Goal: Task Accomplishment & Management: Manage account settings

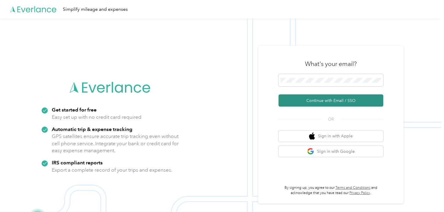
click at [327, 100] on button "Continue with Email / SSO" at bounding box center [331, 101] width 105 height 12
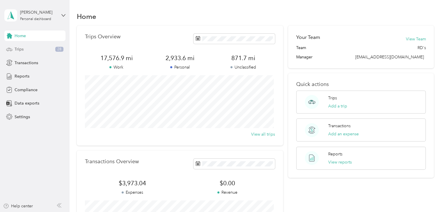
click at [23, 48] on span "Trips" at bounding box center [19, 49] width 9 height 6
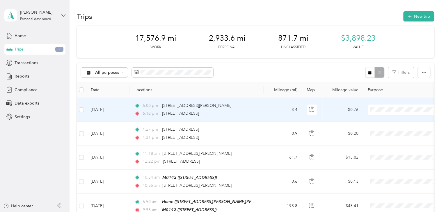
click at [383, 113] on span at bounding box center [404, 110] width 72 height 10
click at [385, 123] on ol "Serv-U-Success Personal" at bounding box center [404, 126] width 72 height 20
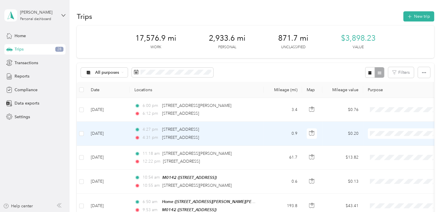
click at [388, 147] on ol "Serv-U-Success Personal" at bounding box center [404, 149] width 72 height 20
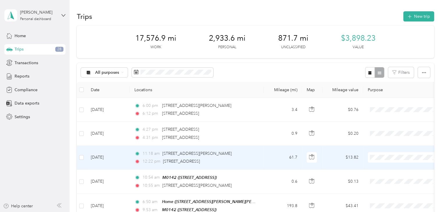
click at [384, 168] on span "Serv-U-Success" at bounding box center [409, 166] width 54 height 6
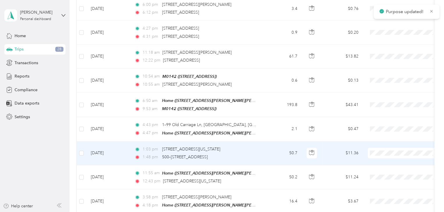
scroll to position [116, 0]
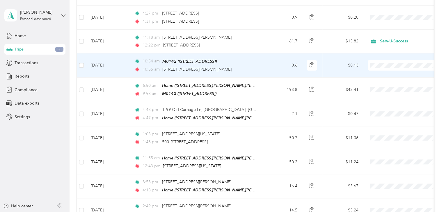
click at [389, 77] on li "Serv-U-Success" at bounding box center [404, 76] width 72 height 10
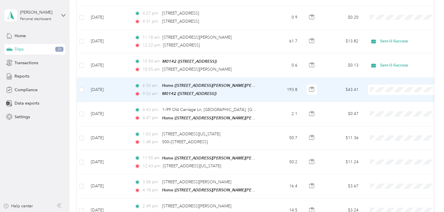
click at [384, 100] on li "Serv-U-Success" at bounding box center [404, 99] width 72 height 10
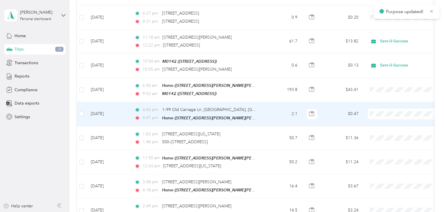
click at [378, 116] on span at bounding box center [404, 114] width 72 height 10
click at [377, 116] on span at bounding box center [404, 114] width 72 height 10
click at [385, 132] on span "Personal" at bounding box center [409, 132] width 54 height 6
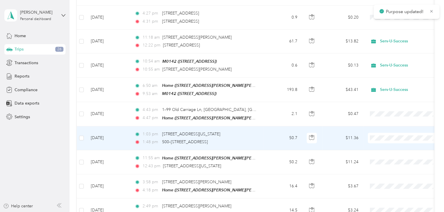
click at [394, 158] on span "Personal" at bounding box center [409, 158] width 54 height 6
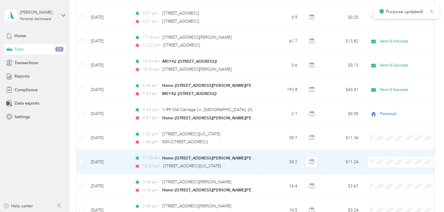
scroll to position [146, 0]
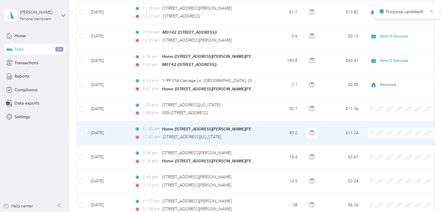
click at [390, 152] on span "Personal" at bounding box center [409, 152] width 54 height 6
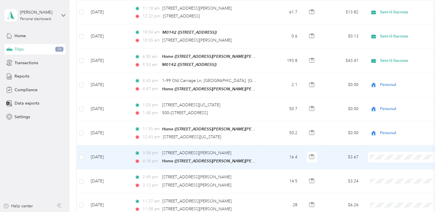
click at [384, 176] on span "Personal" at bounding box center [409, 175] width 54 height 6
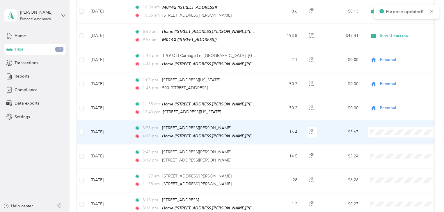
scroll to position [204, 0]
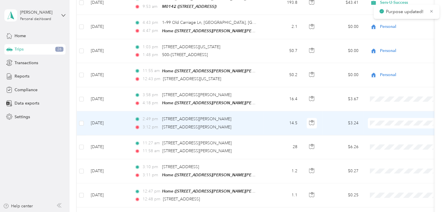
click at [384, 141] on span "Personal" at bounding box center [409, 142] width 54 height 6
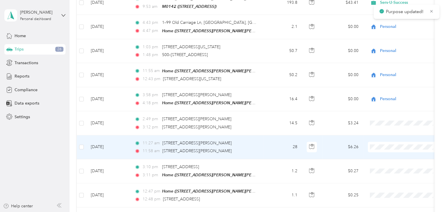
click at [391, 164] on span "Personal" at bounding box center [409, 166] width 54 height 6
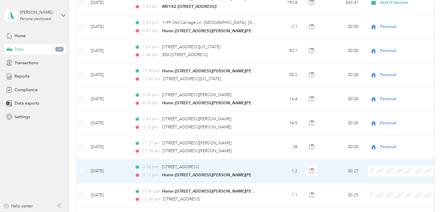
click at [386, 191] on li "Personal" at bounding box center [404, 190] width 72 height 10
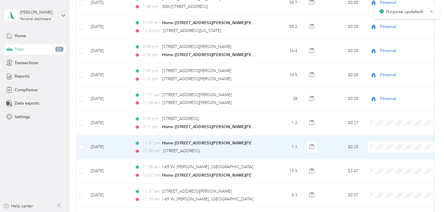
scroll to position [262, 0]
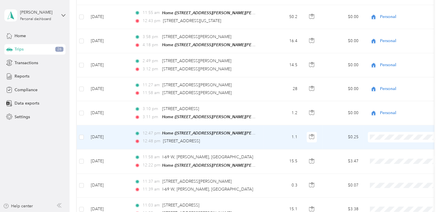
click at [388, 155] on span "Personal" at bounding box center [409, 152] width 54 height 6
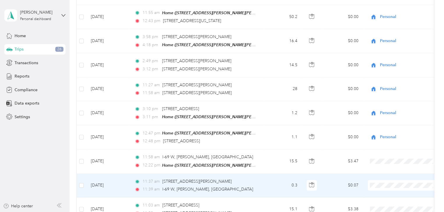
click at [387, 191] on span "Serv-U-Success" at bounding box center [409, 192] width 54 height 6
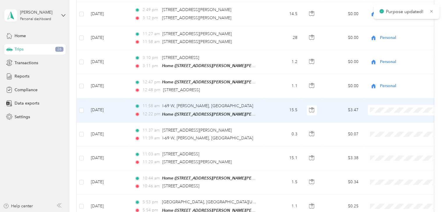
scroll to position [320, 0]
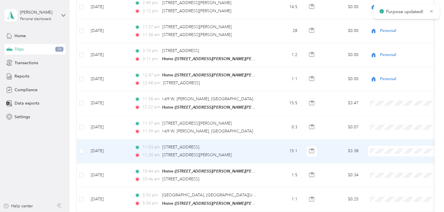
click at [380, 151] on span at bounding box center [404, 151] width 72 height 10
click at [384, 160] on li "Serv-U-Success" at bounding box center [404, 159] width 72 height 10
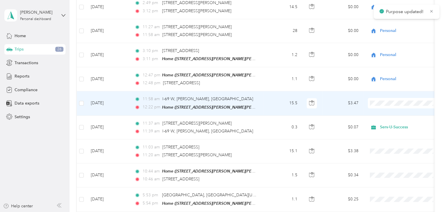
click at [386, 103] on span at bounding box center [404, 103] width 72 height 10
click at [385, 112] on li "Serv-U-Success" at bounding box center [404, 110] width 72 height 10
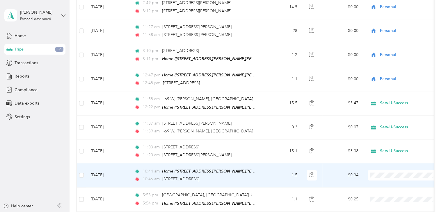
click at [389, 182] on span "Serv-U-Success" at bounding box center [409, 181] width 54 height 6
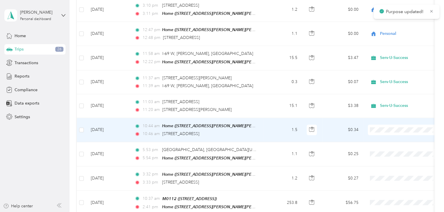
scroll to position [378, 0]
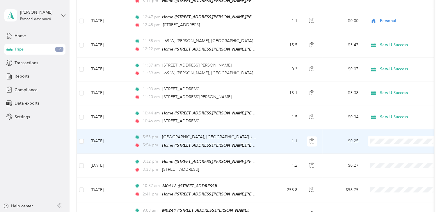
click at [388, 150] on ol "Serv-U-Success Personal" at bounding box center [404, 153] width 72 height 20
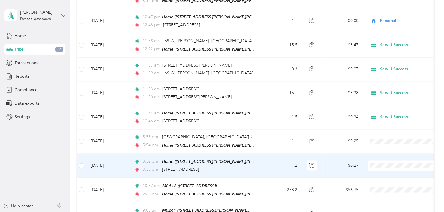
click at [388, 174] on ol "Serv-U-Success Personal" at bounding box center [404, 176] width 72 height 20
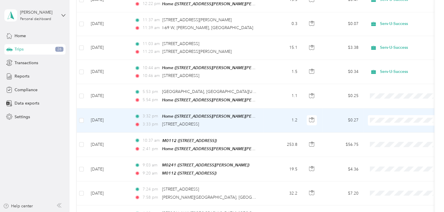
scroll to position [437, 0]
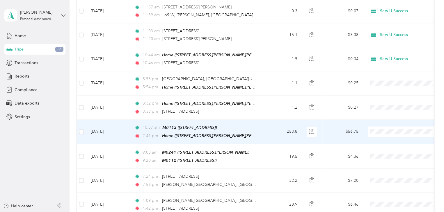
click at [387, 138] on span "Serv-U-Success" at bounding box center [409, 137] width 54 height 6
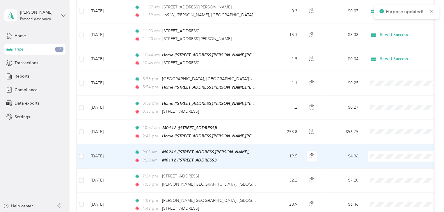
click at [387, 161] on span "Serv-U-Success" at bounding box center [409, 159] width 54 height 6
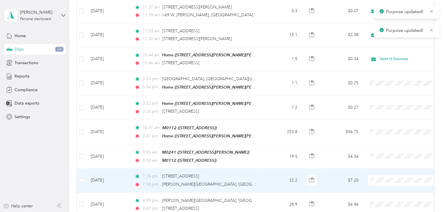
click at [394, 185] on span "Serv-U-Success" at bounding box center [409, 186] width 54 height 6
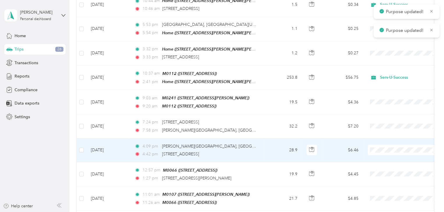
scroll to position [495, 0]
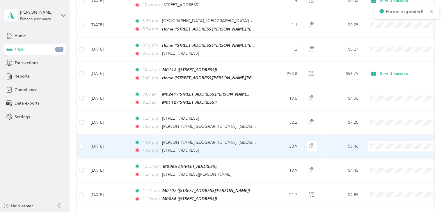
click at [378, 145] on span at bounding box center [404, 146] width 72 height 10
click at [383, 152] on span "Serv-U-Success" at bounding box center [409, 151] width 54 height 6
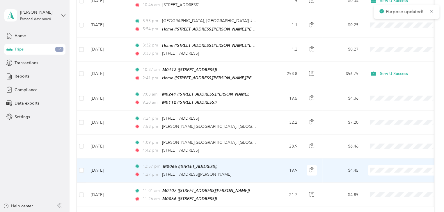
click at [385, 175] on span "Serv-U-Success" at bounding box center [409, 174] width 54 height 6
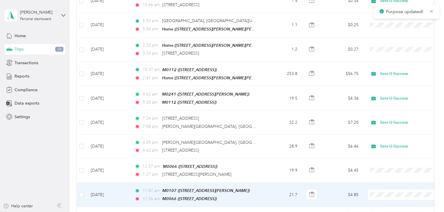
click at [378, 169] on ol "Serv-U-Success Personal" at bounding box center [404, 172] width 72 height 20
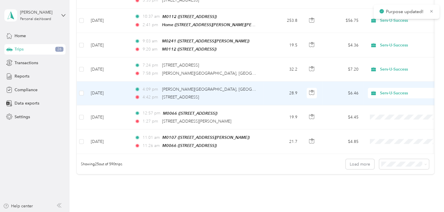
scroll to position [553, 0]
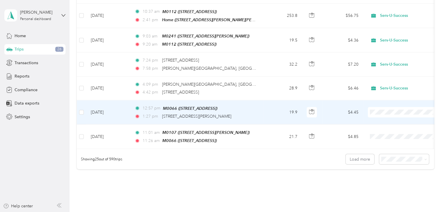
click at [386, 116] on span "Serv-U-Success" at bounding box center [409, 117] width 54 height 6
click at [387, 118] on li "Serv-U-Success" at bounding box center [404, 115] width 72 height 10
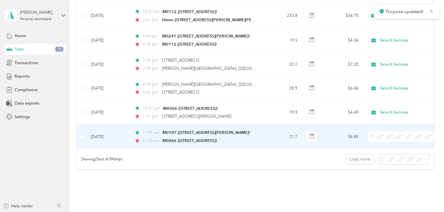
click at [389, 140] on span "Serv-U-Success" at bounding box center [409, 139] width 54 height 6
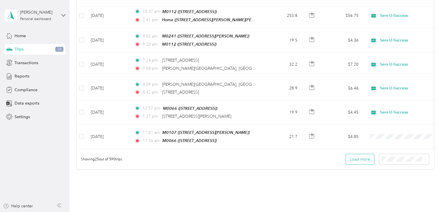
click at [356, 155] on button "Load more" at bounding box center [360, 159] width 29 height 10
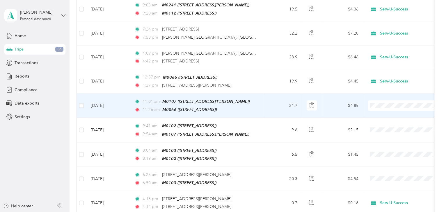
scroll to position [611, 0]
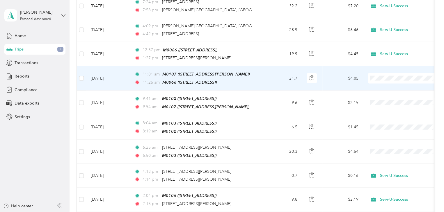
click at [387, 85] on ol "Serv-U-Success Personal" at bounding box center [404, 87] width 72 height 20
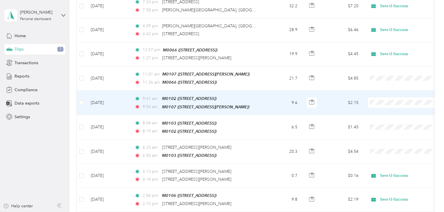
click at [386, 107] on li "Serv-U-Success" at bounding box center [404, 106] width 72 height 10
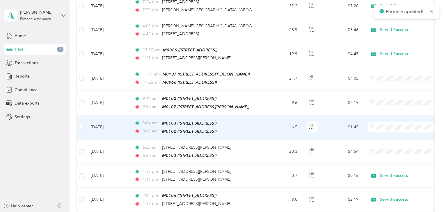
click at [389, 130] on span "Serv-U-Success" at bounding box center [409, 130] width 54 height 6
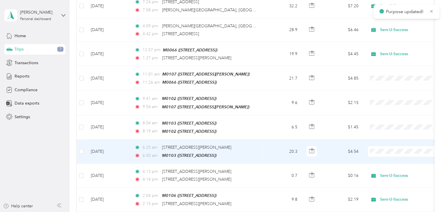
click at [389, 154] on span "Serv-U-Success" at bounding box center [409, 154] width 54 height 6
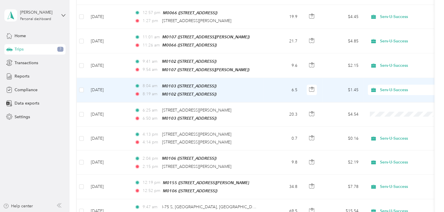
scroll to position [661, 0]
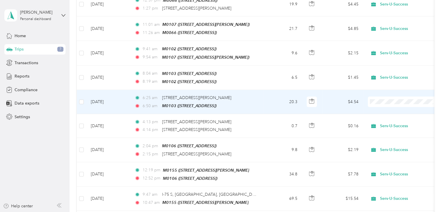
click at [388, 107] on ol "Serv-U-Success Personal" at bounding box center [404, 109] width 72 height 20
click at [388, 105] on li "Serv-U-Success" at bounding box center [404, 104] width 72 height 10
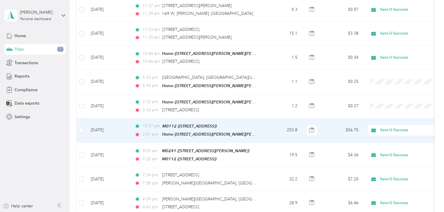
scroll to position [428, 0]
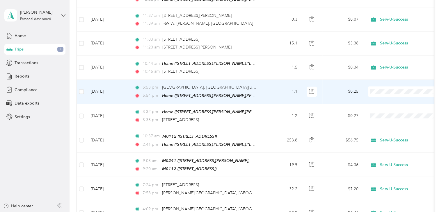
click at [387, 97] on span "Serv-U-Success" at bounding box center [409, 96] width 54 height 6
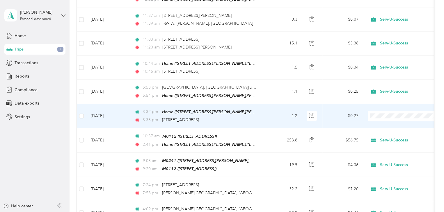
click at [385, 125] on ol "Serv-U-Success Personal" at bounding box center [404, 127] width 72 height 20
click at [328, 111] on td "$0.27" at bounding box center [343, 116] width 41 height 24
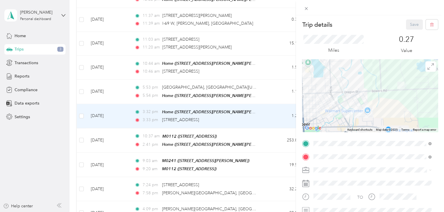
click at [274, 73] on div "Trip details Save This trip cannot be edited because it is either under review,…" at bounding box center [222, 106] width 444 height 212
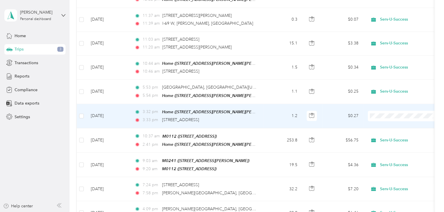
click at [388, 120] on span "Serv-U-Success" at bounding box center [409, 119] width 54 height 6
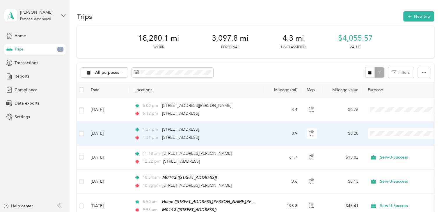
click at [392, 147] on ol "Serv-U-Success Personal" at bounding box center [404, 146] width 72 height 20
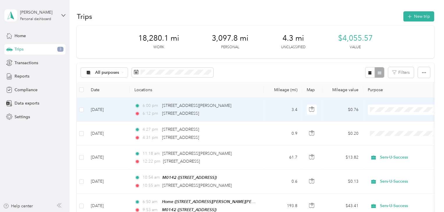
click at [390, 121] on li "Serv-U-Success" at bounding box center [404, 117] width 72 height 10
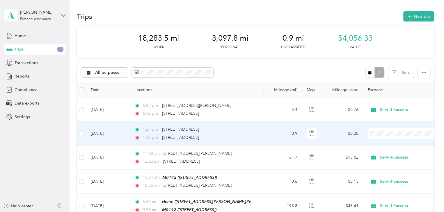
click at [390, 144] on span "Serv-U-Success" at bounding box center [409, 141] width 54 height 6
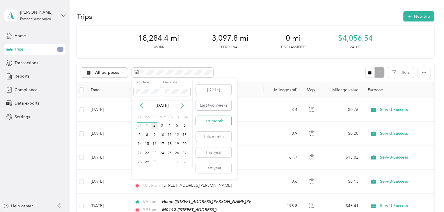
click at [213, 124] on button "Last month" at bounding box center [214, 121] width 36 height 10
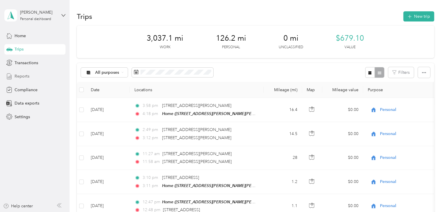
click at [21, 76] on span "Reports" at bounding box center [22, 76] width 15 height 6
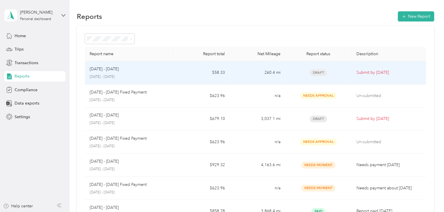
click at [364, 71] on p "Submit by [DATE]" at bounding box center [389, 73] width 65 height 6
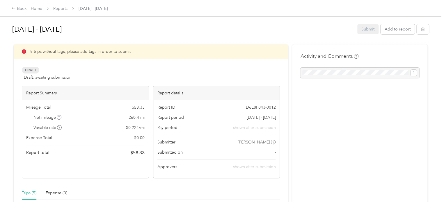
click at [52, 52] on p "5 trips without tags, please add tags in order to submit" at bounding box center [80, 52] width 100 height 6
click at [23, 52] on icon at bounding box center [24, 51] width 4 height 4
click at [73, 9] on icon at bounding box center [73, 8] width 3 height 3
click at [61, 10] on link "Reports" at bounding box center [60, 8] width 14 height 5
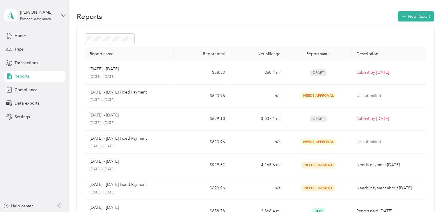
click at [17, 76] on span "Reports" at bounding box center [22, 76] width 15 height 6
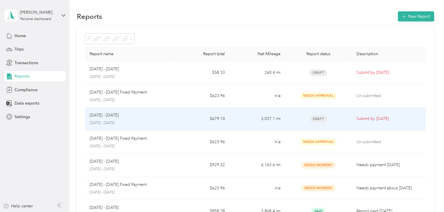
click at [367, 118] on p "Submit by [DATE]" at bounding box center [389, 119] width 65 height 6
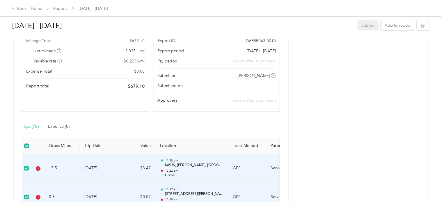
scroll to position [116, 0]
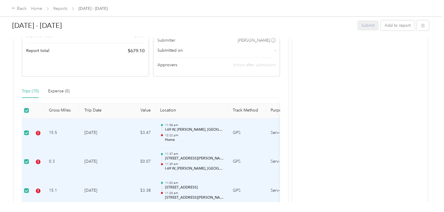
click at [31, 90] on div "Trips (70)" at bounding box center [30, 91] width 17 height 6
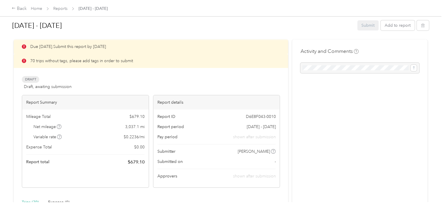
scroll to position [0, 0]
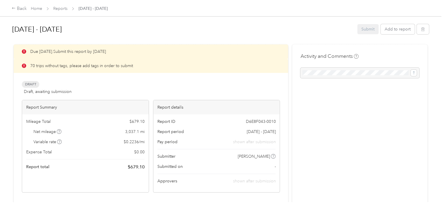
click at [30, 84] on span "Draft" at bounding box center [30, 84] width 17 height 7
click at [394, 30] on button "Add to report" at bounding box center [398, 29] width 34 height 10
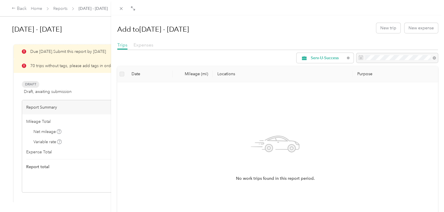
click at [144, 45] on span "Expenses" at bounding box center [144, 45] width 20 height 6
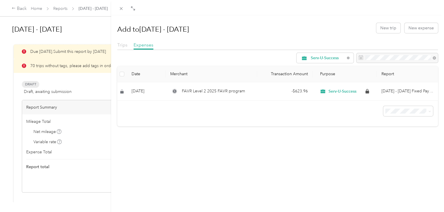
click at [121, 45] on span "Trips" at bounding box center [122, 45] width 10 height 6
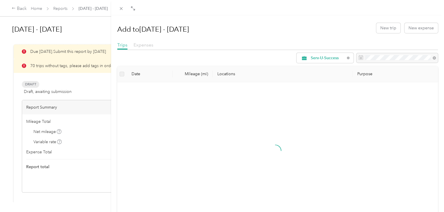
click at [144, 45] on span "Expenses" at bounding box center [144, 45] width 20 height 6
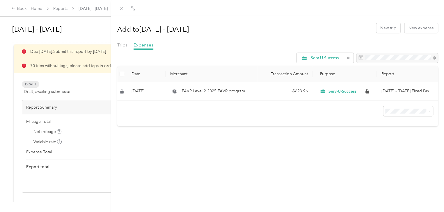
click at [182, 127] on div "Add to [DATE] - [DATE] New trip New expense Trips Expenses Serv-U-Success Date …" at bounding box center [277, 121] width 333 height 212
click at [67, 82] on div "Add to [DATE] - [DATE] New trip New expense Trips Expenses Serv-U-Success Date …" at bounding box center [222, 106] width 444 height 212
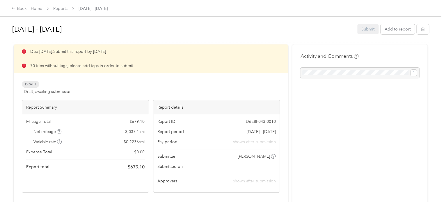
click at [23, 67] on icon at bounding box center [24, 66] width 4 height 4
click at [18, 7] on div "Back" at bounding box center [19, 8] width 15 height 7
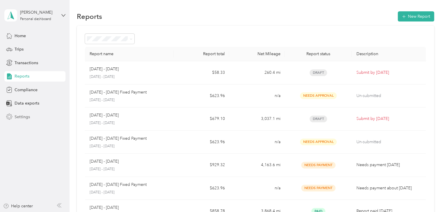
click at [21, 118] on span "Settings" at bounding box center [22, 117] width 15 height 6
click at [17, 36] on span "Home" at bounding box center [20, 36] width 11 height 6
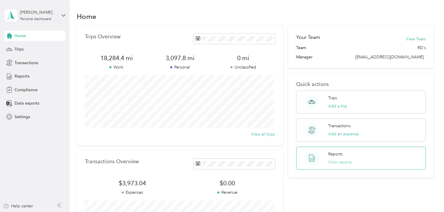
click at [334, 161] on button "View reports" at bounding box center [340, 163] width 24 height 6
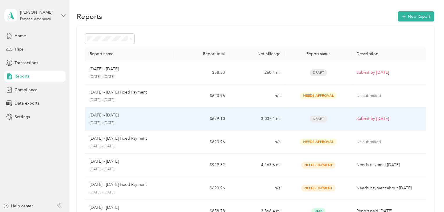
click at [362, 119] on p "Submit by [DATE]" at bounding box center [389, 119] width 65 height 6
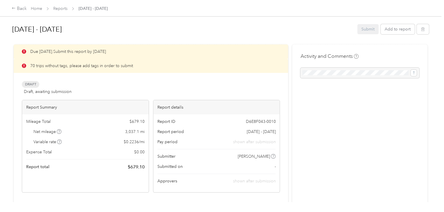
click at [364, 29] on div "Submit Add to report" at bounding box center [393, 29] width 72 height 10
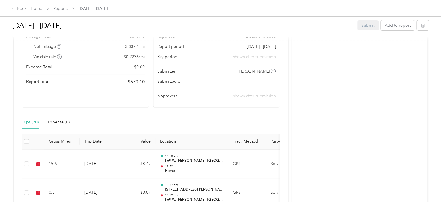
scroll to position [87, 0]
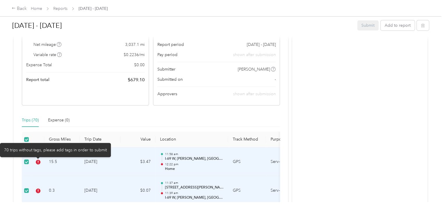
click at [37, 162] on icon at bounding box center [38, 162] width 5 height 5
click at [38, 162] on icon at bounding box center [38, 162] width 5 height 5
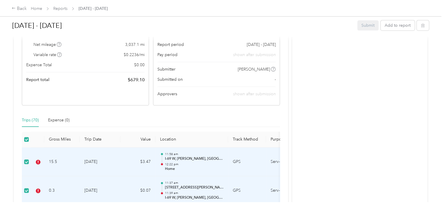
drag, startPoint x: 196, startPoint y: 179, endPoint x: 106, endPoint y: 183, distance: 90.0
click at [106, 183] on tr "0.3 [DATE] $0.07 11:37 am [STREET_ADDRESS][PERSON_NAME] 11:39 am I-[GEOGRAPHIC_…" at bounding box center [198, 191] width 353 height 29
click at [146, 157] on td "$3.47" at bounding box center [138, 162] width 35 height 29
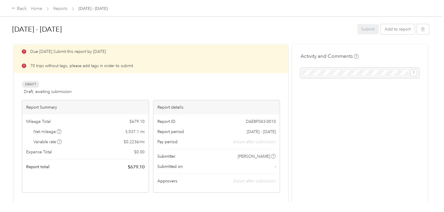
click at [109, 80] on div "Due [DATE]. Submit this report by [DATE] 70 trips without tags, please add tags…" at bounding box center [151, 119] width 258 height 148
click at [29, 85] on span "Draft" at bounding box center [30, 84] width 17 height 7
click at [23, 7] on div "Back" at bounding box center [19, 8] width 15 height 7
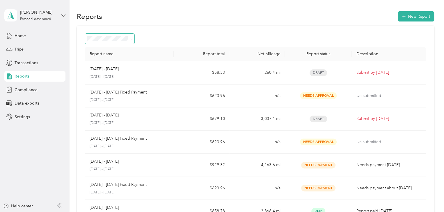
click at [132, 38] on icon at bounding box center [131, 39] width 3 height 3
click at [18, 49] on span "Trips" at bounding box center [19, 49] width 9 height 6
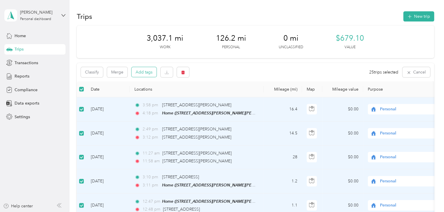
click at [143, 73] on button "Add tags" at bounding box center [144, 72] width 25 height 10
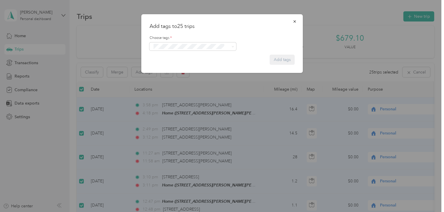
click at [167, 77] on span "Crp-corporate" at bounding box center [168, 76] width 23 height 5
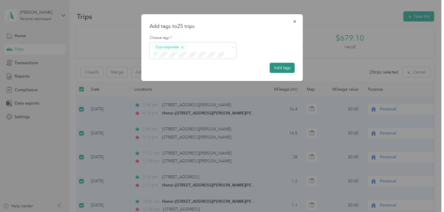
click at [280, 67] on button "Add tags" at bounding box center [282, 68] width 25 height 10
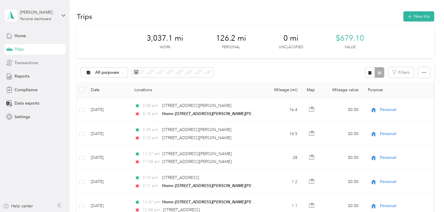
click at [23, 62] on span "Transactions" at bounding box center [27, 63] width 24 height 6
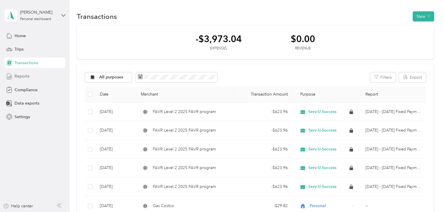
click at [24, 76] on span "Reports" at bounding box center [22, 76] width 15 height 6
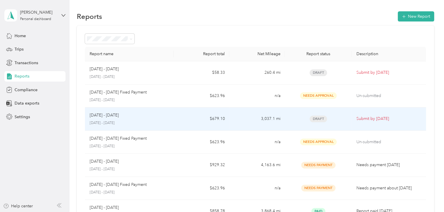
click at [369, 120] on p "Submit by [DATE]" at bounding box center [389, 119] width 65 height 6
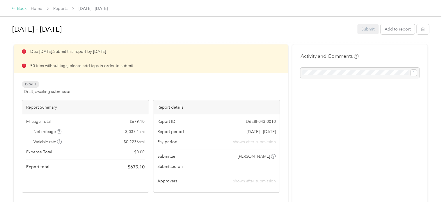
click at [21, 11] on div "Back" at bounding box center [19, 8] width 15 height 7
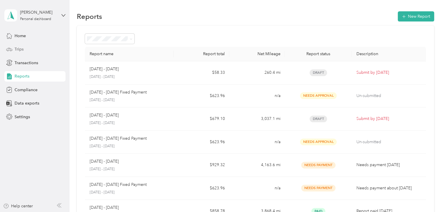
click at [17, 48] on span "Trips" at bounding box center [19, 49] width 9 height 6
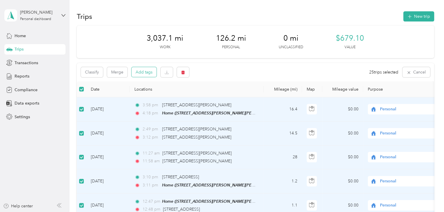
click at [140, 74] on button "Add tags" at bounding box center [144, 72] width 25 height 10
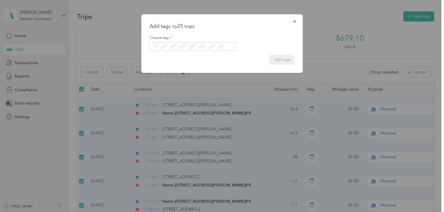
click at [166, 81] on li "Crp-corporate" at bounding box center [192, 77] width 87 height 11
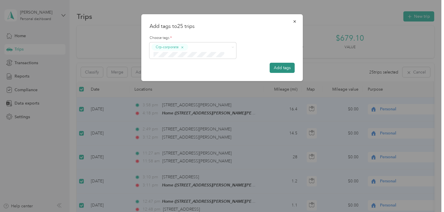
click at [282, 68] on button "Add tags" at bounding box center [282, 68] width 25 height 10
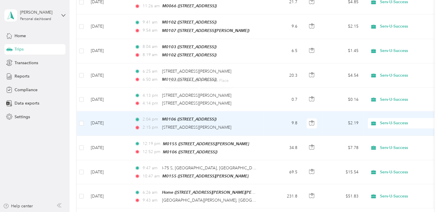
scroll to position [588, 0]
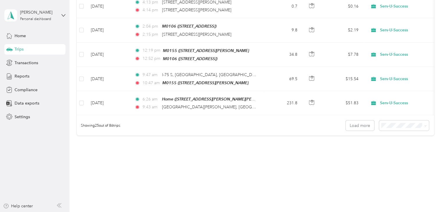
click at [391, 152] on span "100 per load" at bounding box center [394, 151] width 24 height 5
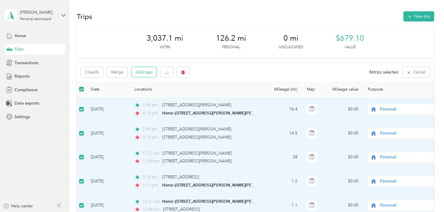
click at [144, 71] on button "Add tags" at bounding box center [144, 72] width 25 height 10
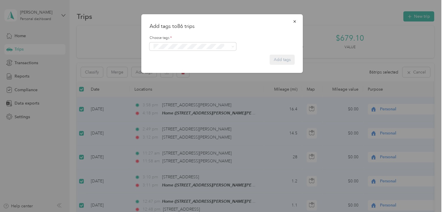
click at [172, 78] on span "Crp-corporate" at bounding box center [168, 79] width 23 height 5
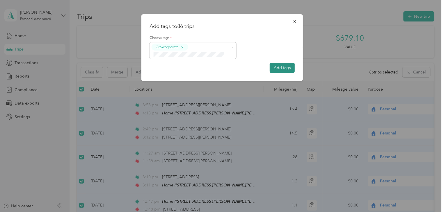
click at [279, 69] on button "Add tags" at bounding box center [282, 68] width 25 height 10
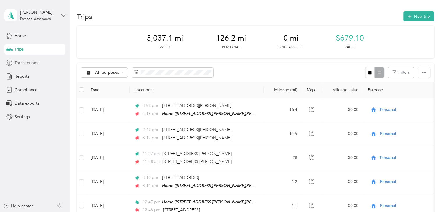
click at [22, 64] on span "Transactions" at bounding box center [27, 63] width 24 height 6
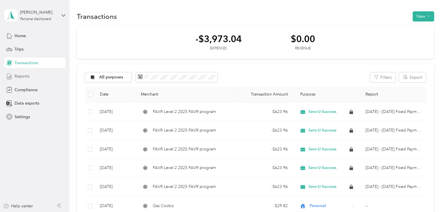
click at [18, 77] on span "Reports" at bounding box center [22, 76] width 15 height 6
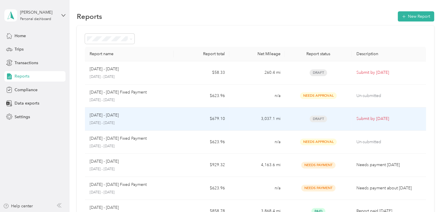
click at [372, 118] on p "Submit by [DATE]" at bounding box center [389, 119] width 65 height 6
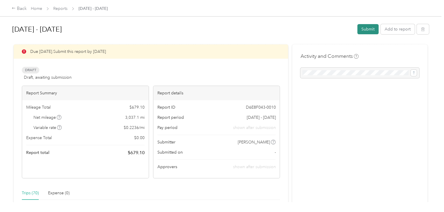
click at [366, 30] on button "Submit" at bounding box center [367, 29] width 21 height 10
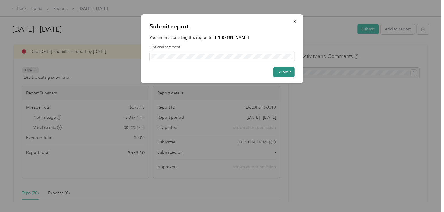
click at [285, 72] on button "Submit" at bounding box center [284, 72] width 21 height 10
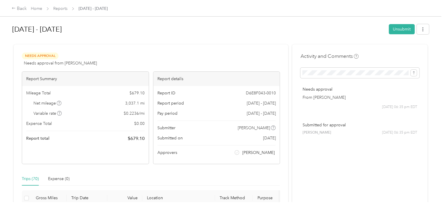
click at [247, 37] on div "[DATE] - [DATE] Unsubmit" at bounding box center [220, 30] width 417 height 17
